Goal: Navigation & Orientation: Find specific page/section

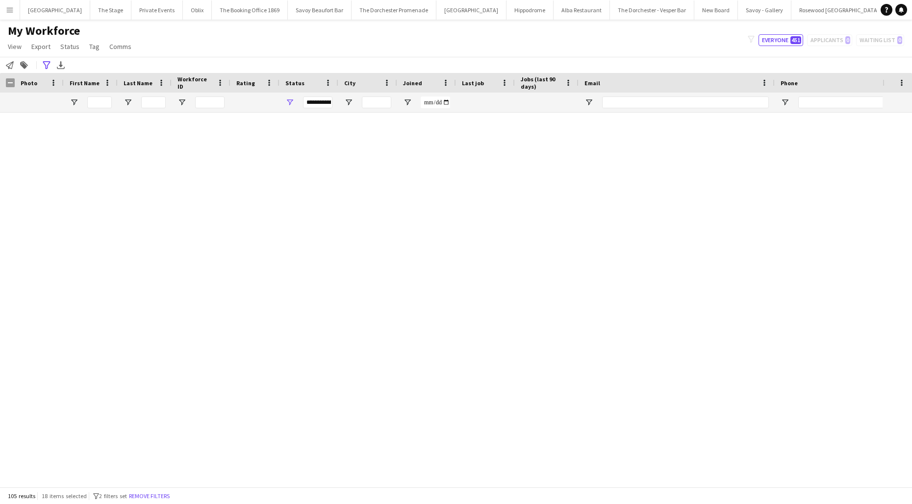
scroll to position [2452, 0]
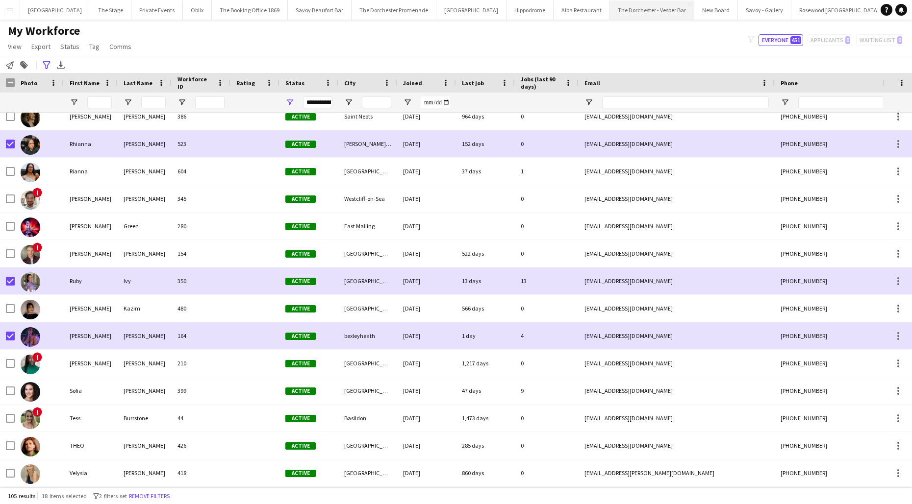
click at [624, 11] on button "The Dorchester - Vesper Bar Close" at bounding box center [652, 9] width 84 height 19
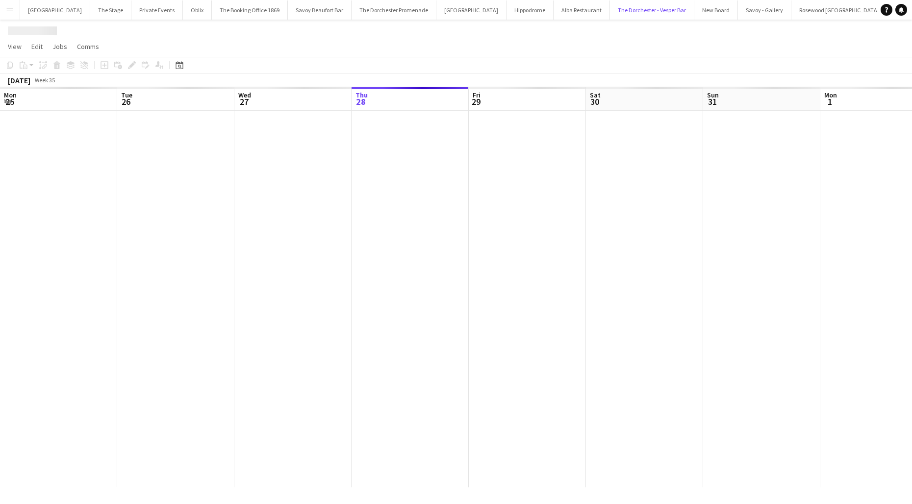
scroll to position [0, 234]
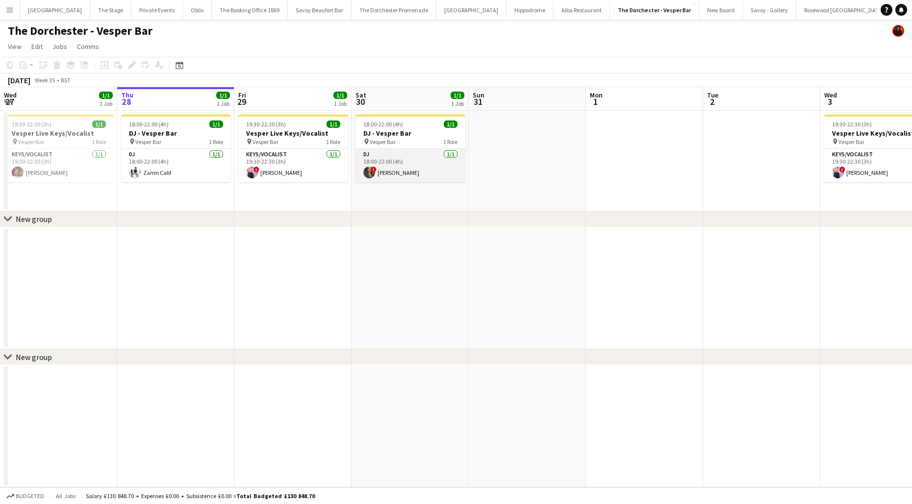
click at [380, 161] on app-card-role "DJ [DATE] 18:00-22:00 (4h) ! [PERSON_NAME]" at bounding box center [410, 165] width 110 height 33
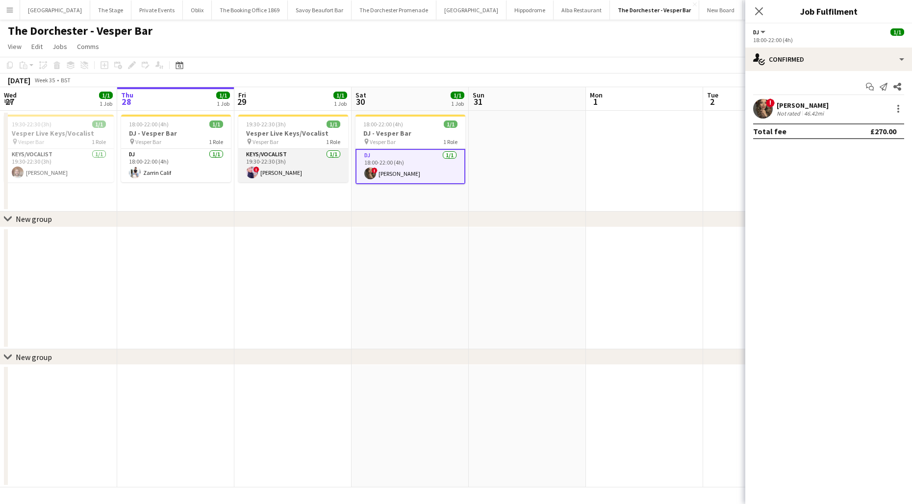
click at [275, 157] on app-card-role "Keys/Vocalist [DATE] 19:30-22:30 (3h) ! [PERSON_NAME]" at bounding box center [293, 165] width 110 height 33
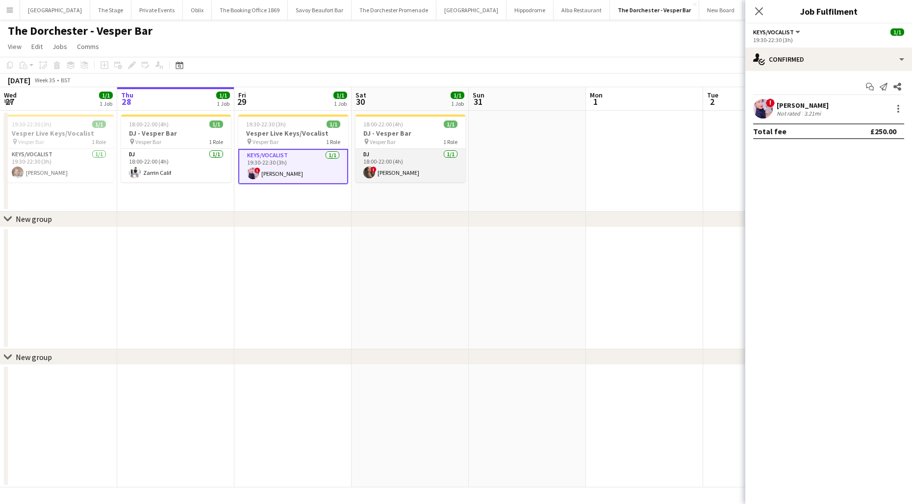
click at [419, 166] on app-card-role "DJ [DATE] 18:00-22:00 (4h) ! [PERSON_NAME]" at bounding box center [410, 165] width 110 height 33
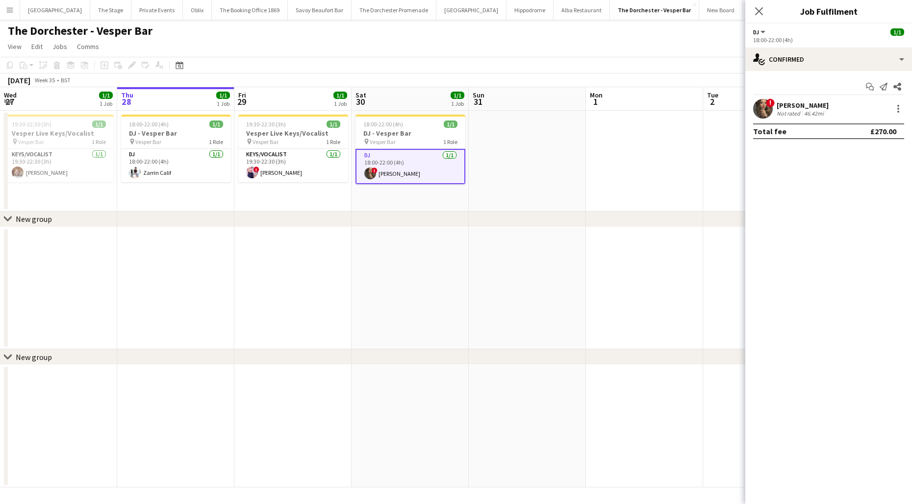
click at [416, 205] on app-date-cell "18:00-22:00 (4h) 1/1 DJ - Vesper Bar pin Vesper Bar 1 Role DJ [DATE] 18:00-22:0…" at bounding box center [409, 161] width 117 height 101
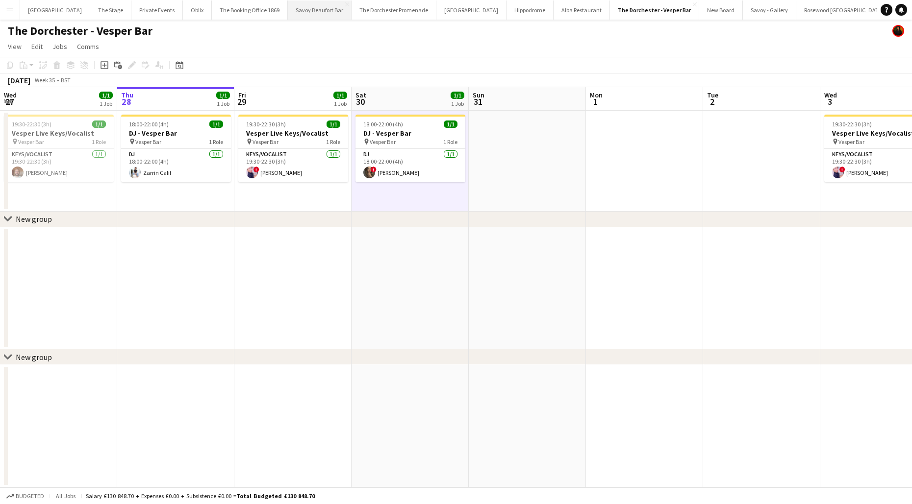
click at [299, 15] on button "Savoy Beaufort Bar Close" at bounding box center [320, 9] width 64 height 19
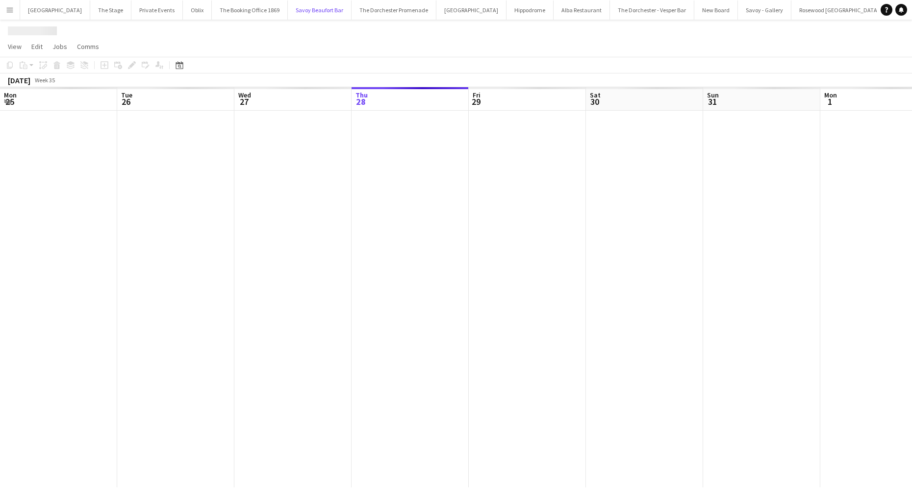
scroll to position [0, 234]
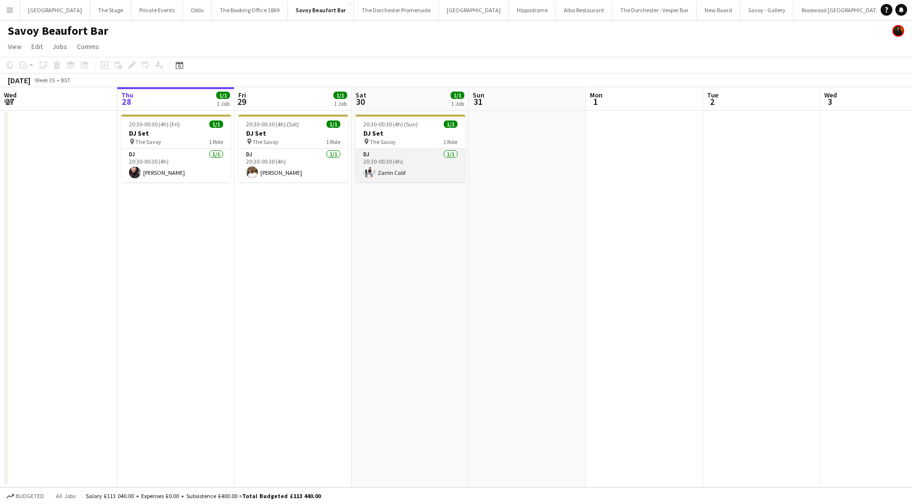
click at [414, 170] on app-card-role "DJ [DATE] 20:30-00:30 (4h) Zarrin Calif" at bounding box center [410, 165] width 110 height 33
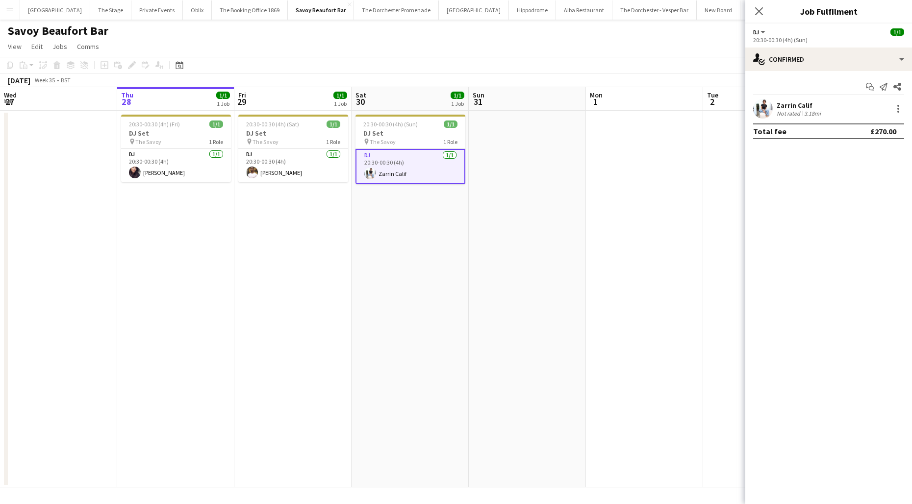
click at [397, 239] on app-date-cell "20:30-00:30 (4h) (Sun) 1/1 DJ Set pin The Savoy 1 Role DJ [DATE] 20:30-00:30 (4…" at bounding box center [409, 299] width 117 height 377
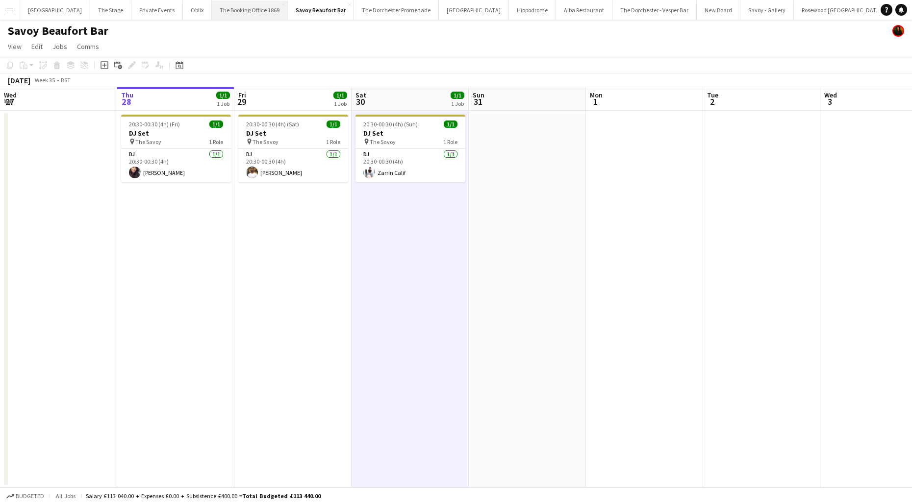
click at [240, 15] on button "The Booking Office 1869 Close" at bounding box center [250, 9] width 76 height 19
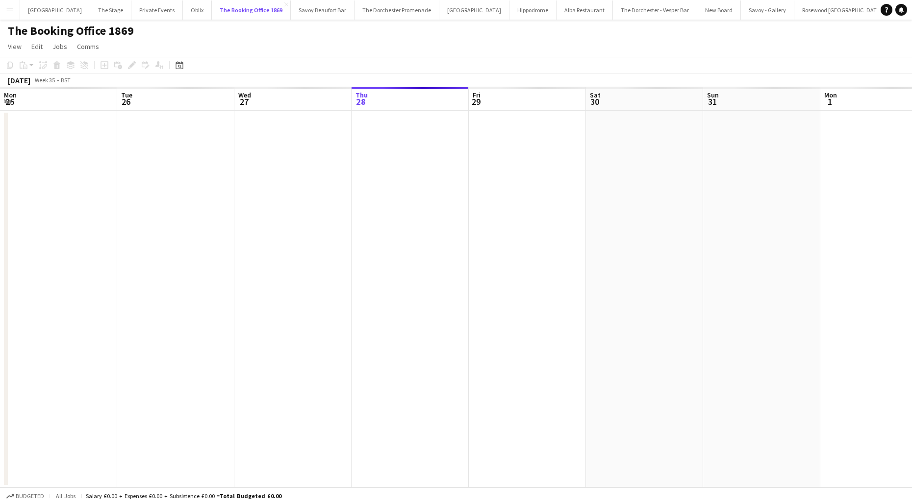
scroll to position [0, 234]
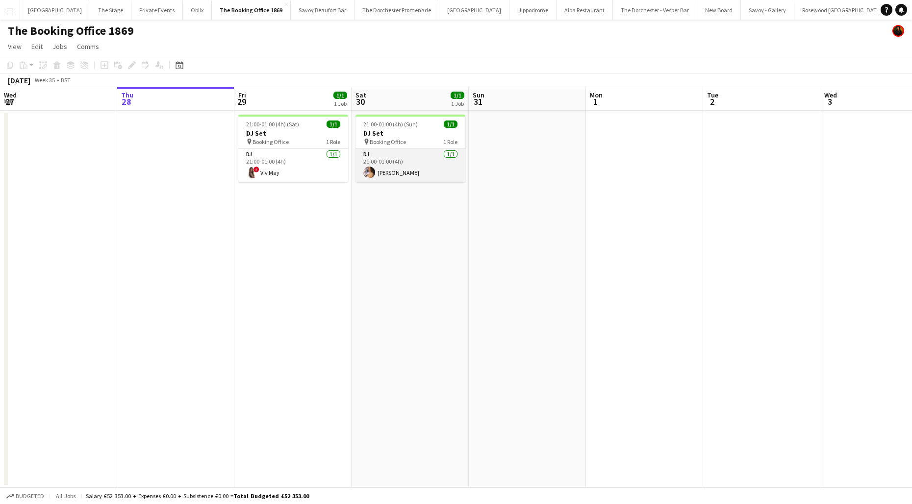
click at [376, 164] on app-card-role "DJ [DATE] 21:00-01:00 (4h) [PERSON_NAME]" at bounding box center [410, 165] width 110 height 33
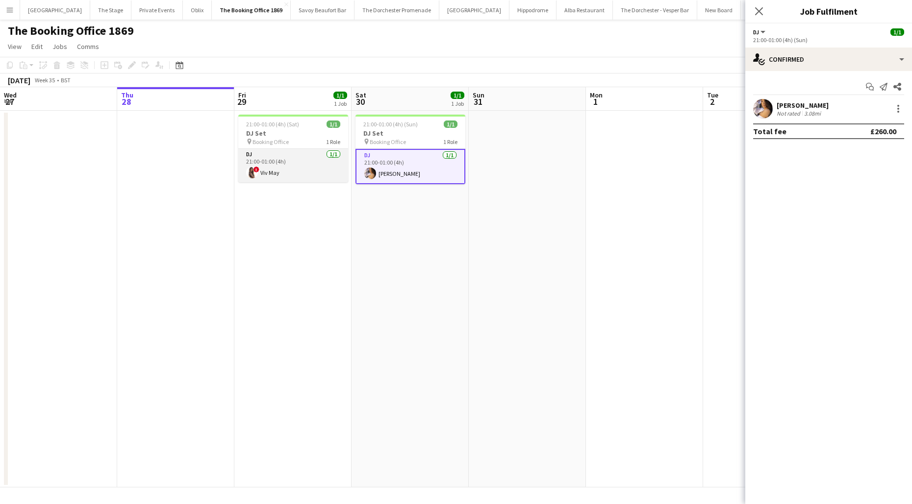
click at [307, 163] on app-card-role "DJ [DATE] 21:00-01:00 (4h) ! Viv May" at bounding box center [293, 165] width 110 height 33
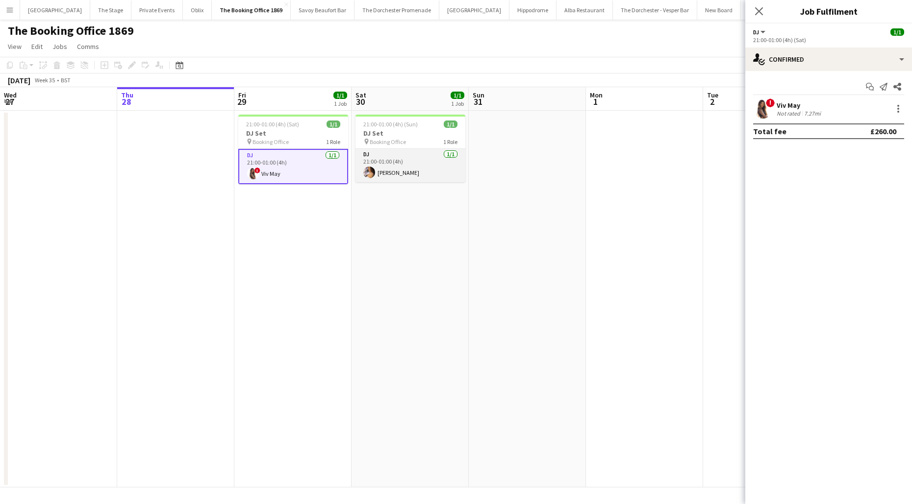
click at [424, 166] on app-card-role "DJ [DATE] 21:00-01:00 (4h) [PERSON_NAME]" at bounding box center [410, 165] width 110 height 33
